Goal: Book appointment/travel/reservation

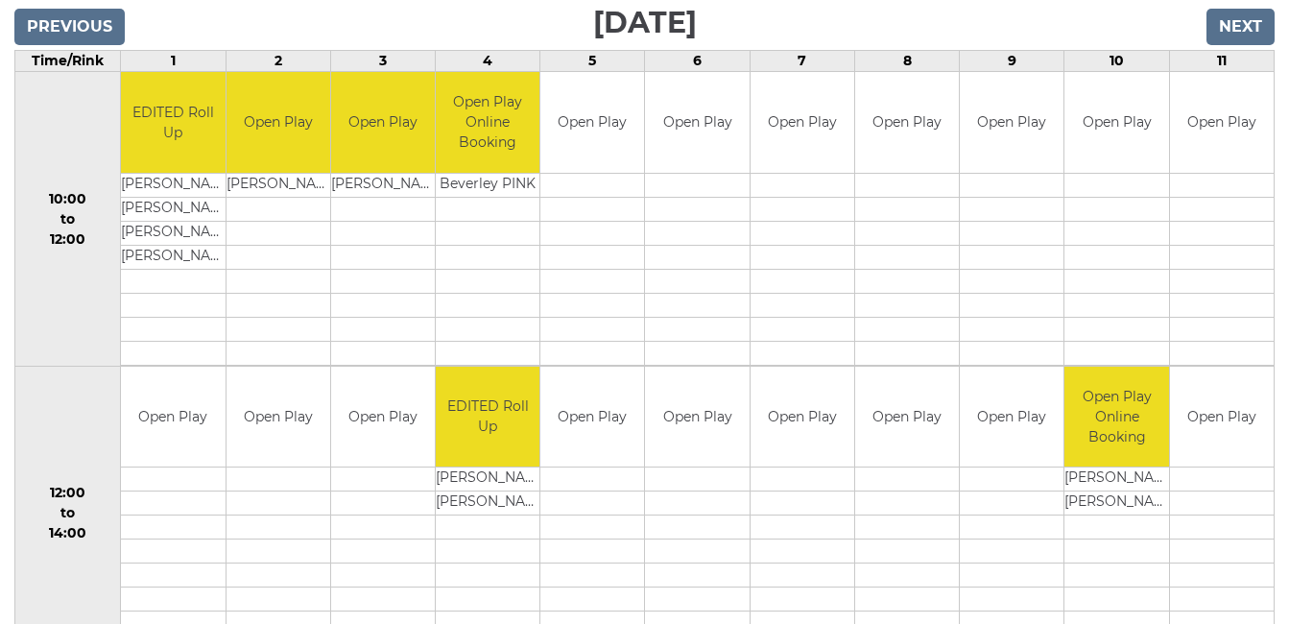
scroll to position [256, 0]
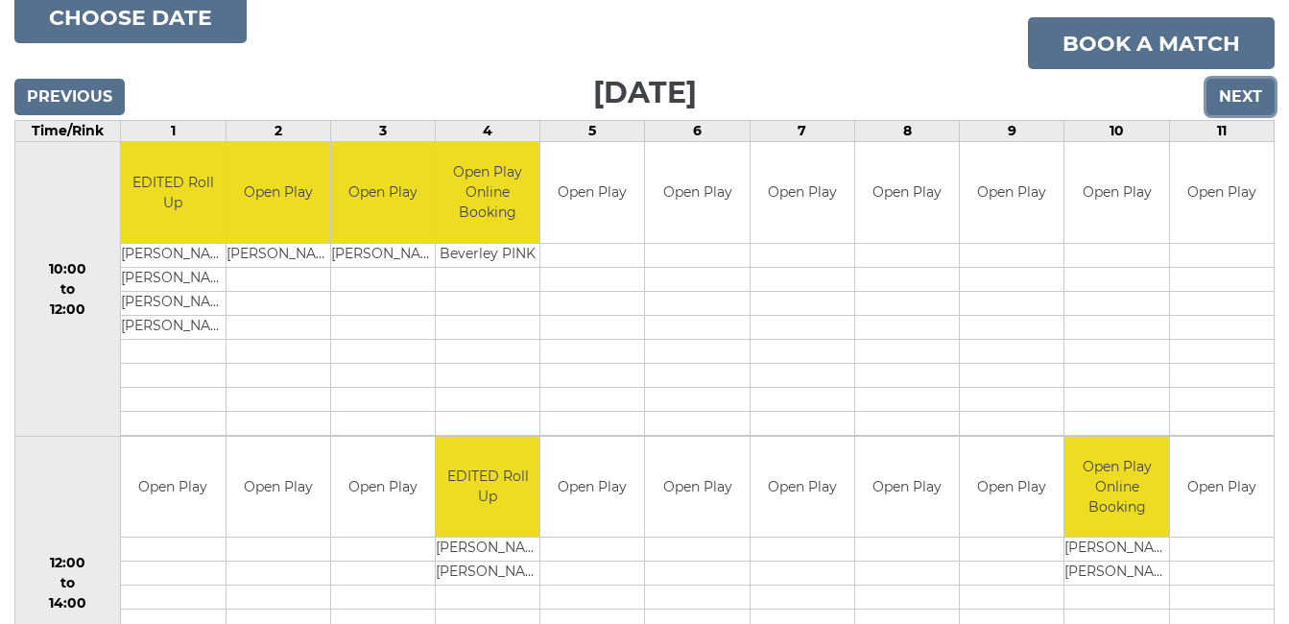
click at [1248, 88] on input "Next" at bounding box center [1241, 97] width 68 height 36
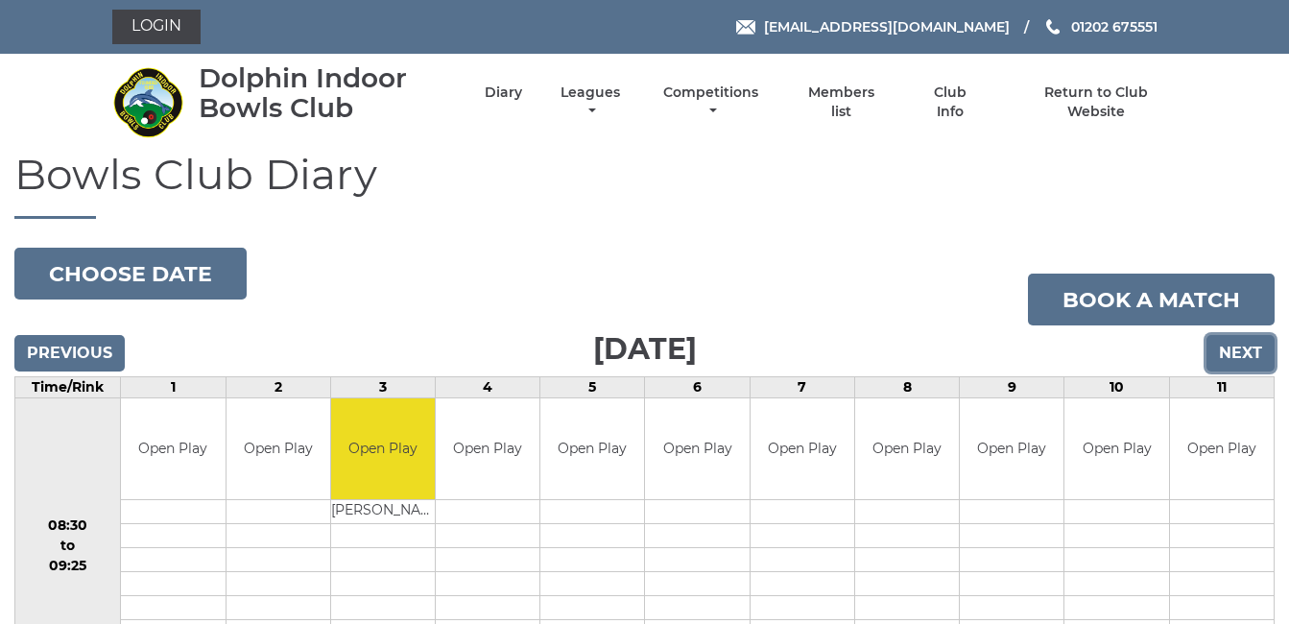
click at [1245, 348] on input "Next" at bounding box center [1241, 353] width 68 height 36
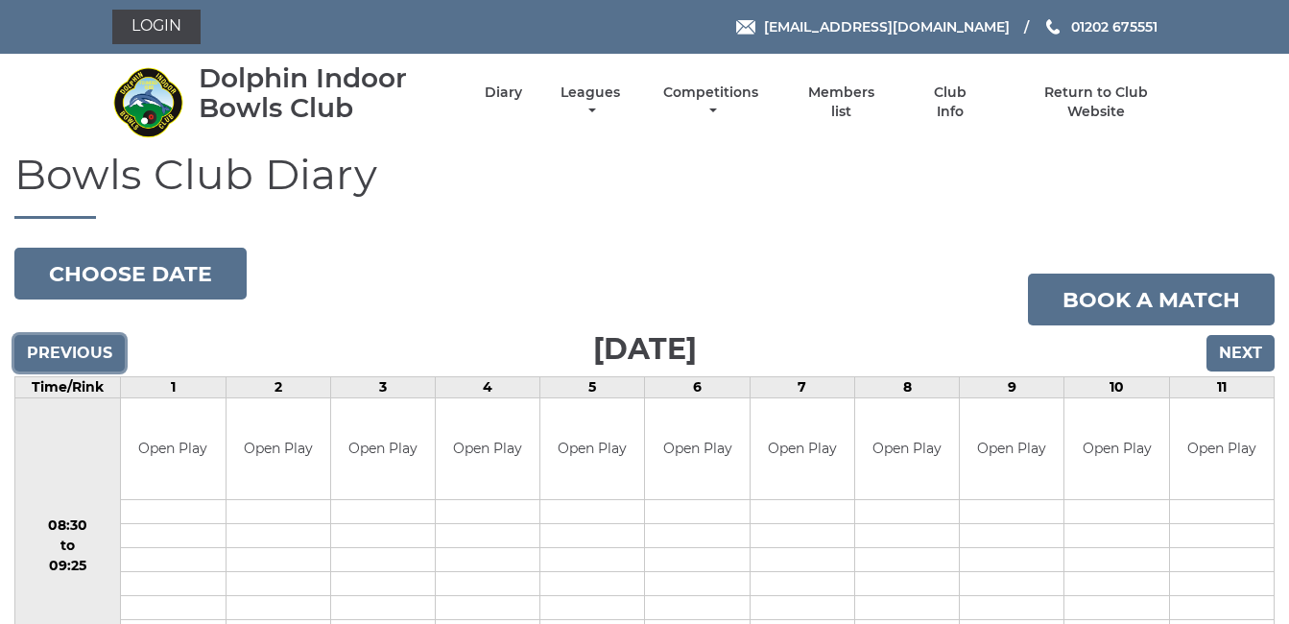
click at [51, 356] on input "Previous" at bounding box center [69, 353] width 110 height 36
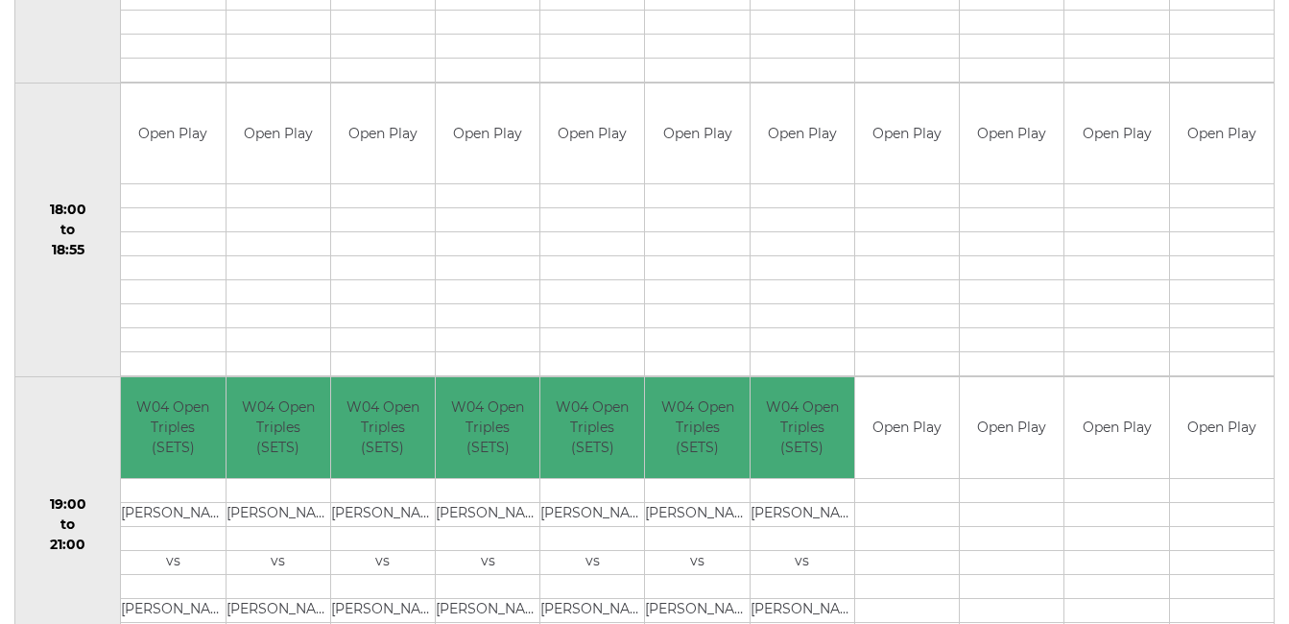
scroll to position [1728, 0]
